Goal: Transaction & Acquisition: Purchase product/service

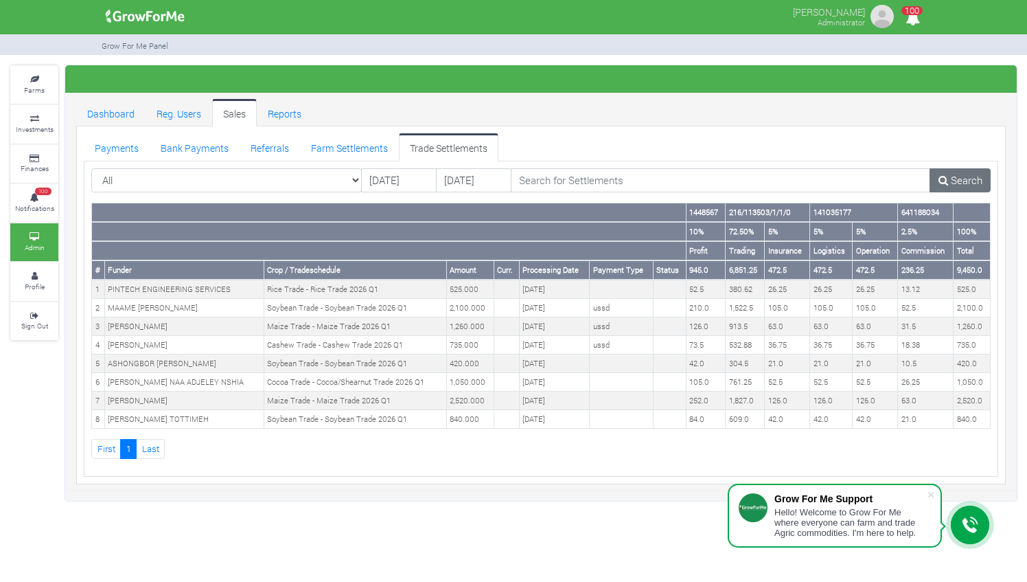
click at [25, 113] on link "Investments" at bounding box center [34, 124] width 48 height 38
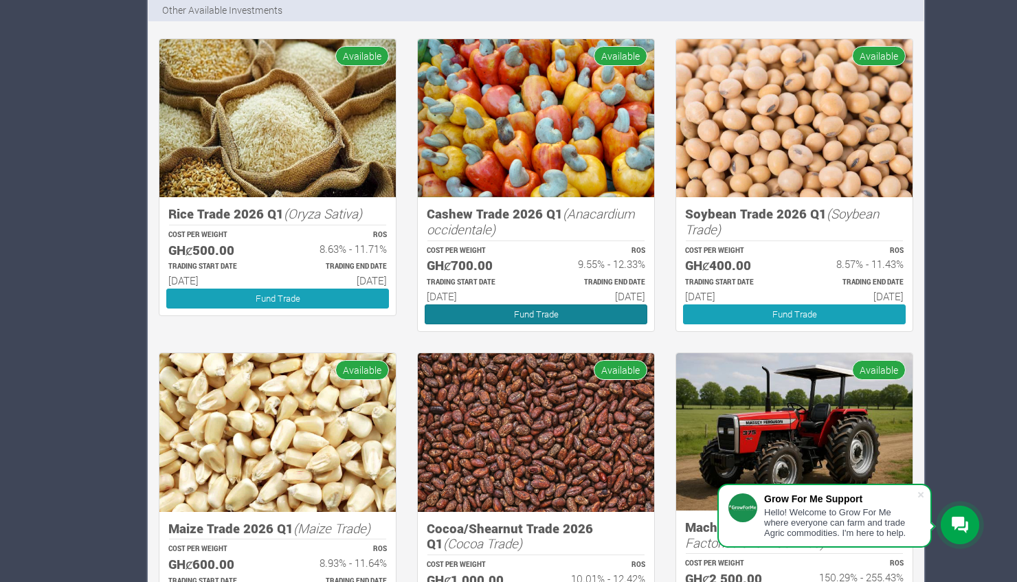
scroll to position [1120, 0]
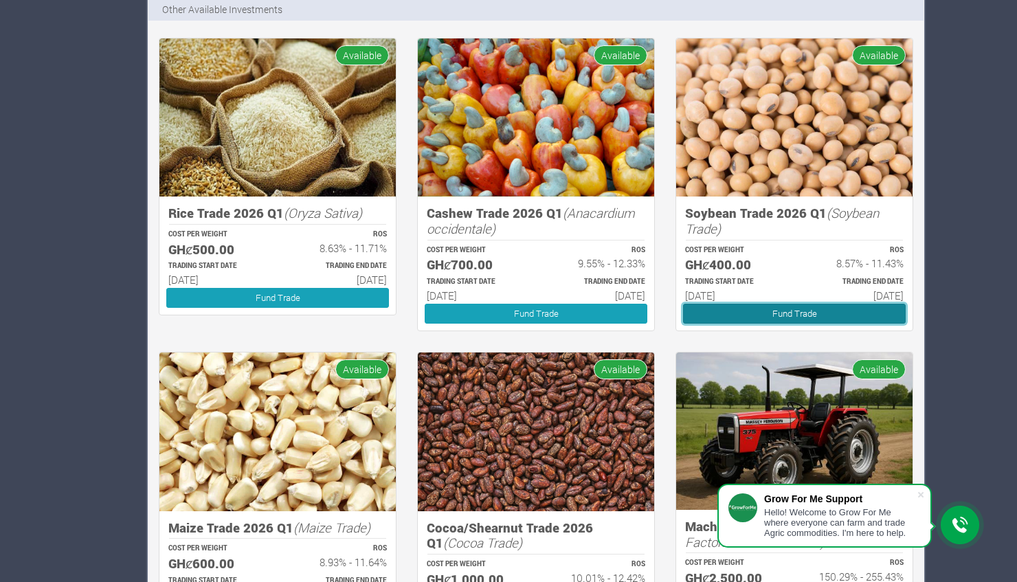
click at [770, 306] on link "Fund Trade" at bounding box center [794, 314] width 223 height 20
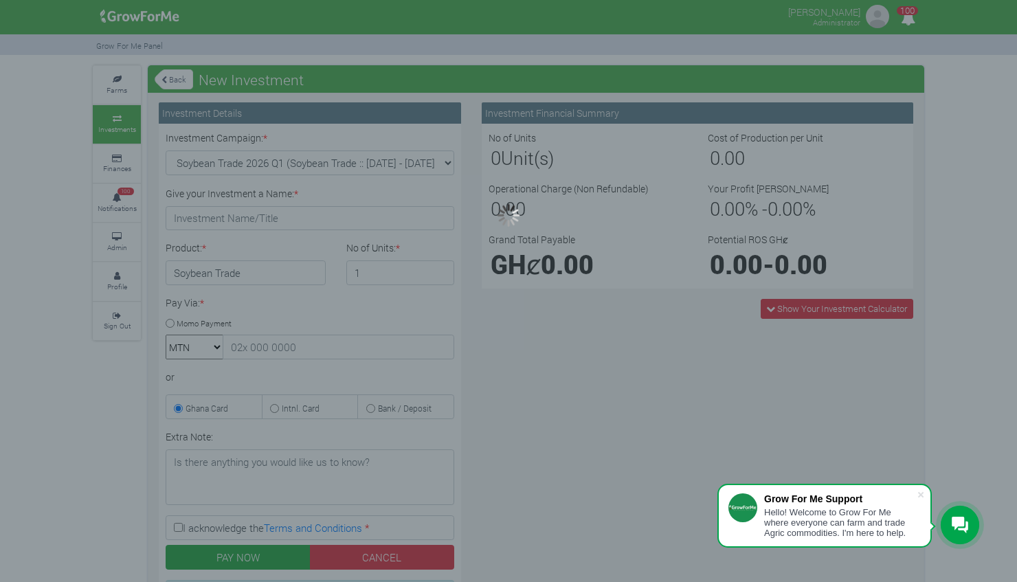
type input "1"
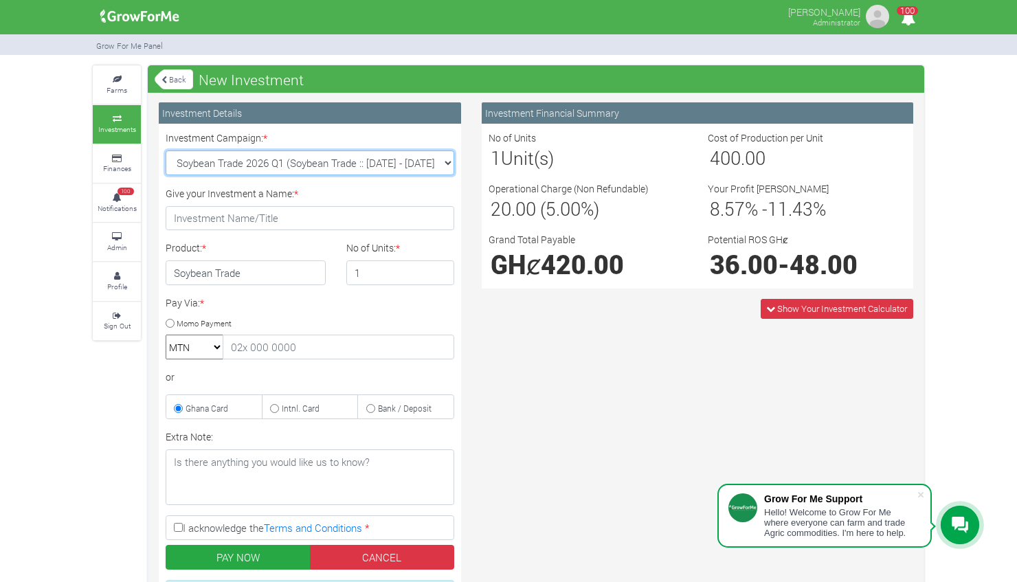
click at [445, 159] on select "Soybean Trade 2026 Q1 (Soybean Trade :: [DATE] - [DATE]) Cocoa/Shearnut Trade 2…" at bounding box center [310, 162] width 288 height 25
select select "54"
click at [166, 150] on select "Soybean Trade 2026 Q1 (Soybean Trade :: 01st Jan 2026 - 30th Jun 2026) Cocoa/Sh…" at bounding box center [310, 162] width 288 height 25
type input "1"
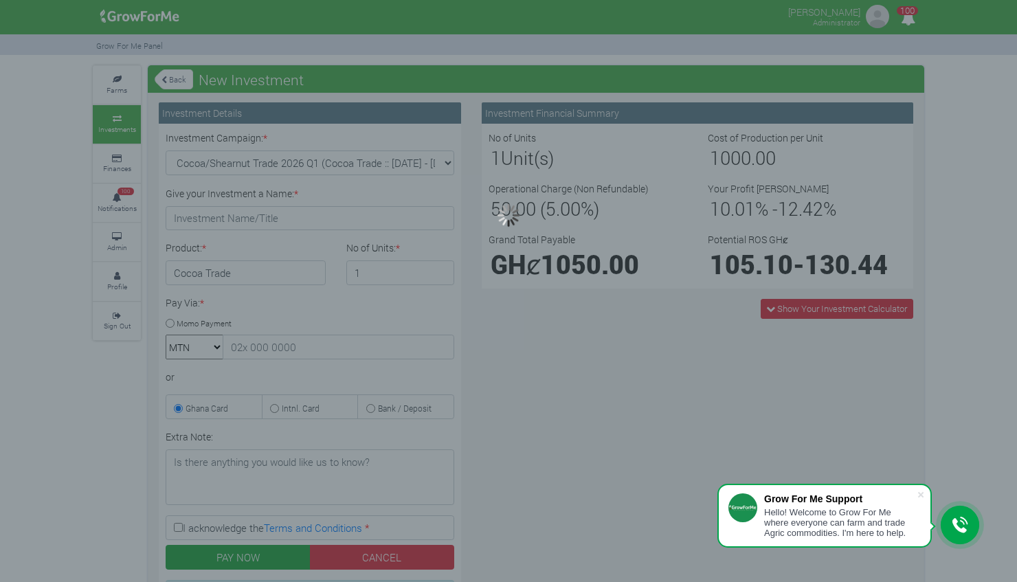
click at [446, 165] on div at bounding box center [508, 291] width 1017 height 582
